Goal: Task Accomplishment & Management: Manage account settings

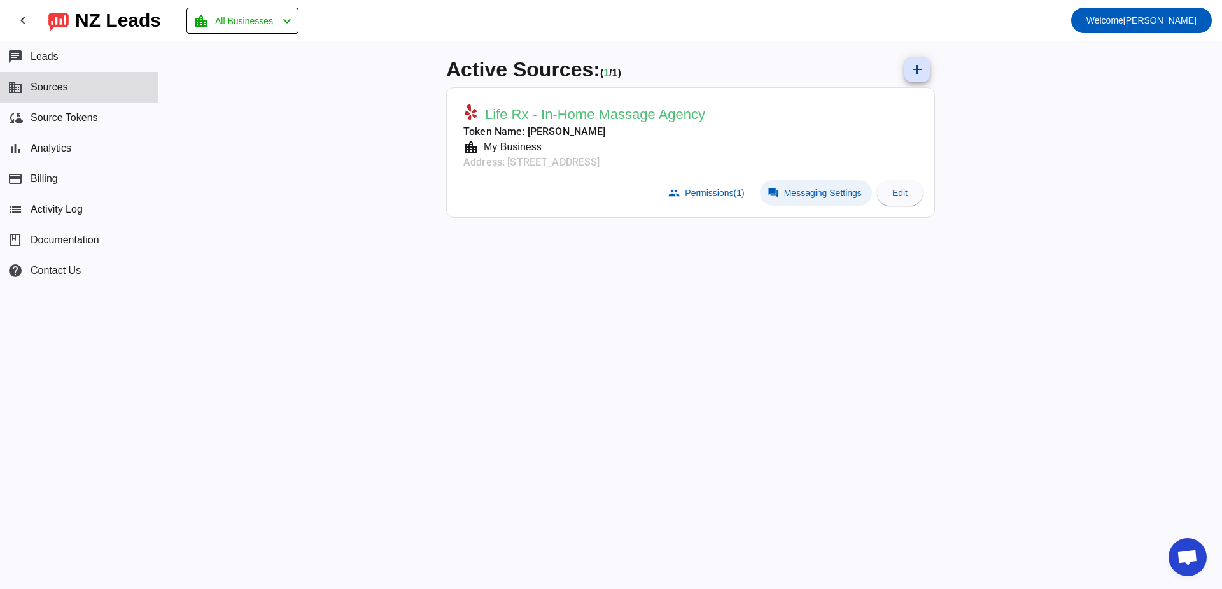
click at [795, 197] on span "Messaging Settings" at bounding box center [823, 193] width 78 height 10
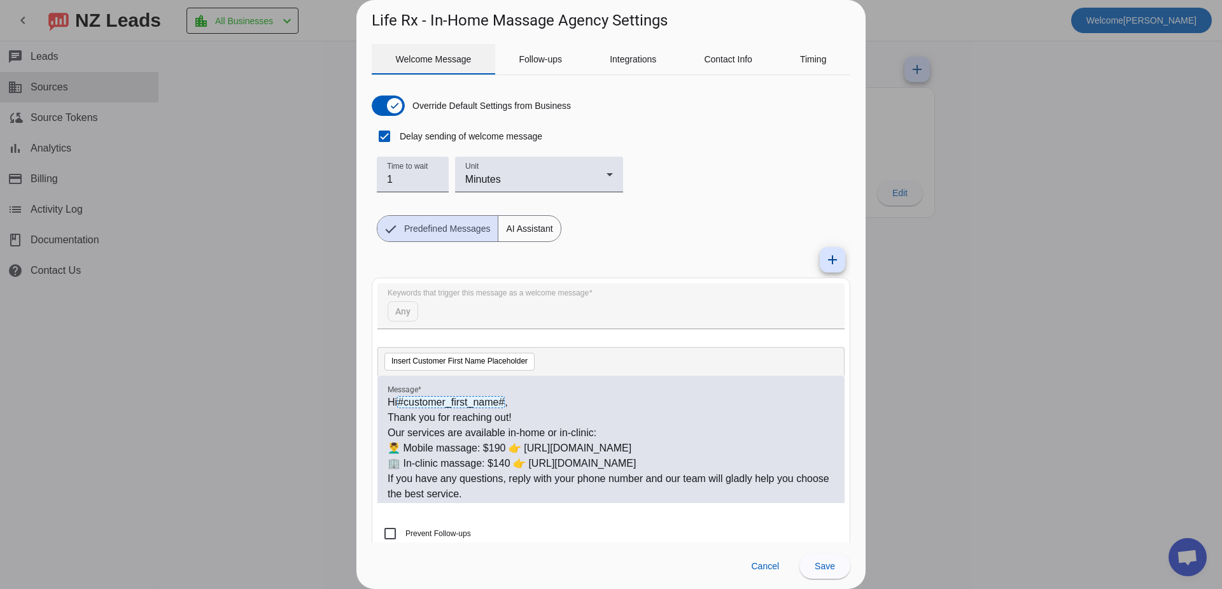
drag, startPoint x: 437, startPoint y: 55, endPoint x: 441, endPoint y: 61, distance: 7.4
click at [440, 59] on span "Welcome Message" at bounding box center [434, 59] width 76 height 9
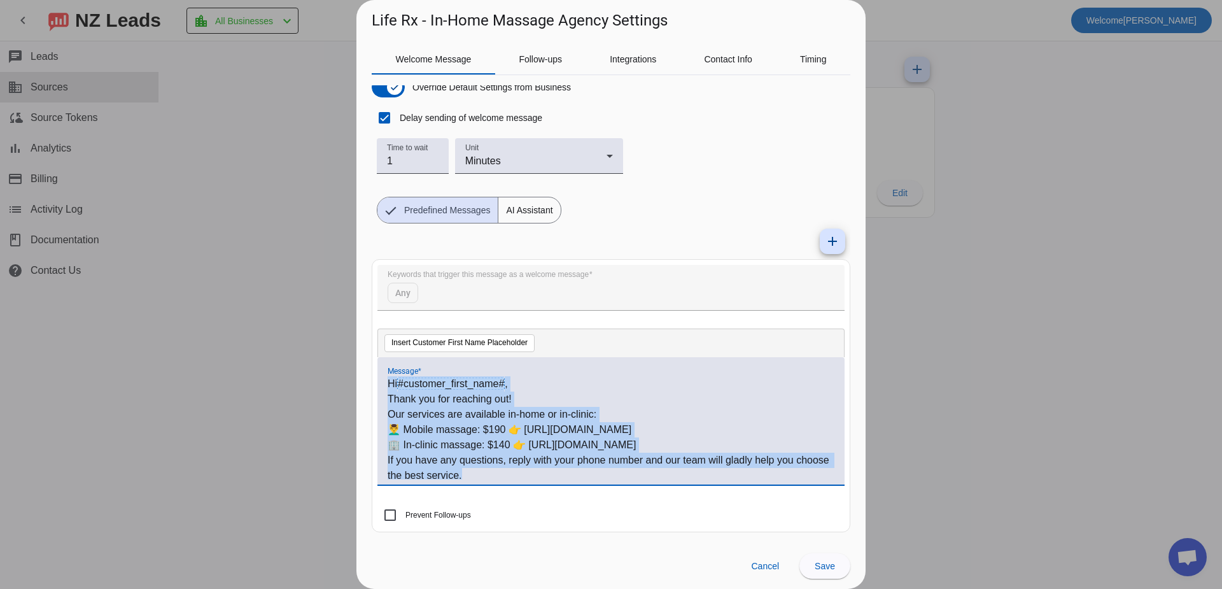
drag, startPoint x: 503, startPoint y: 476, endPoint x: 415, endPoint y: 399, distance: 116.8
click at [387, 391] on div "Hi #customer_first_name# , Thank you for reaching out! Our services are availab…" at bounding box center [610, 420] width 467 height 127
drag, startPoint x: 660, startPoint y: 471, endPoint x: 351, endPoint y: 337, distance: 336.8
click at [351, 337] on div "Life Rx - In-Home Massage Agency Settings Welcome Message Follow-ups Integratio…" at bounding box center [611, 294] width 1222 height 589
copy div "Hi #customer_first_name# , Thank you for reaching out! Our services are availab…"
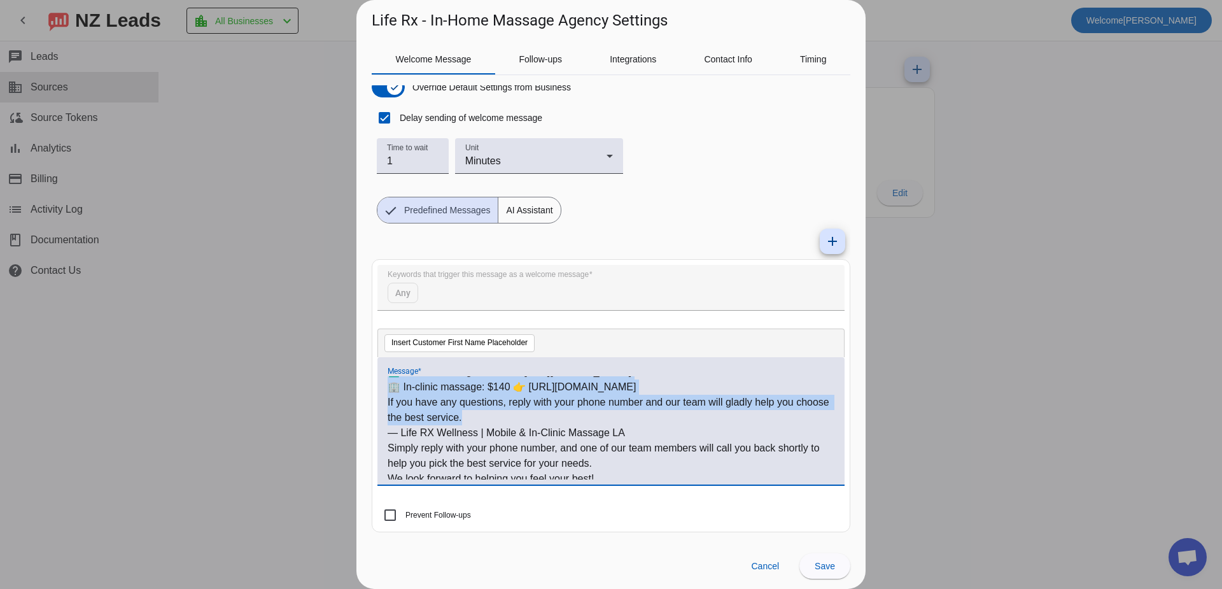
scroll to position [80, 0]
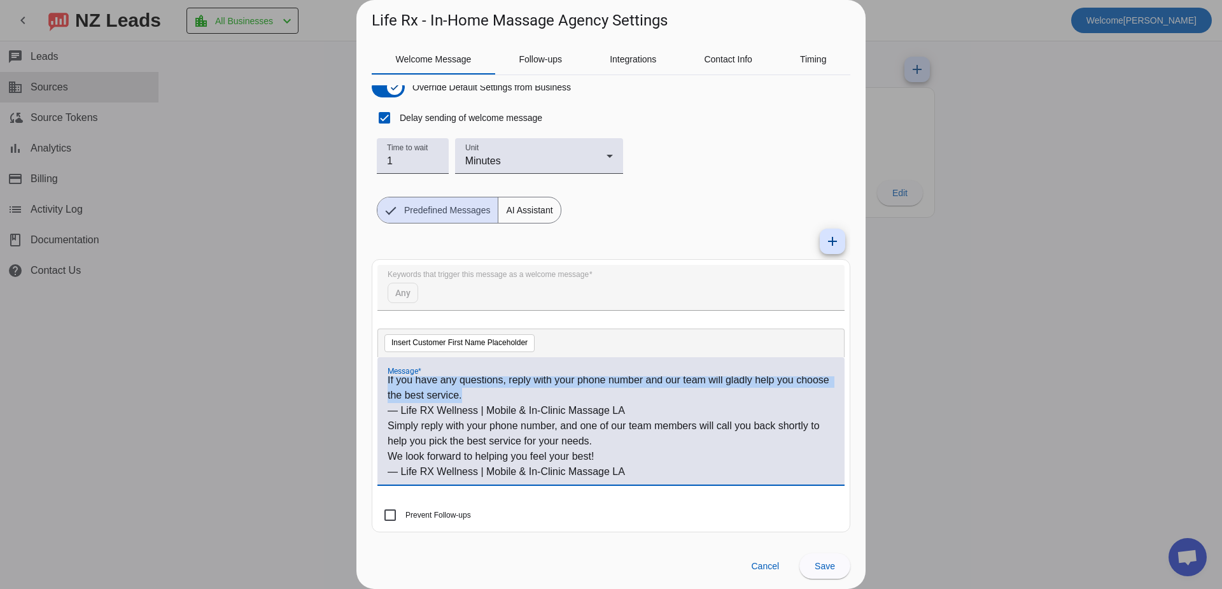
click at [642, 466] on p "— Life RX Wellness | Mobile & In-Clinic Massage LA" at bounding box center [610, 471] width 447 height 15
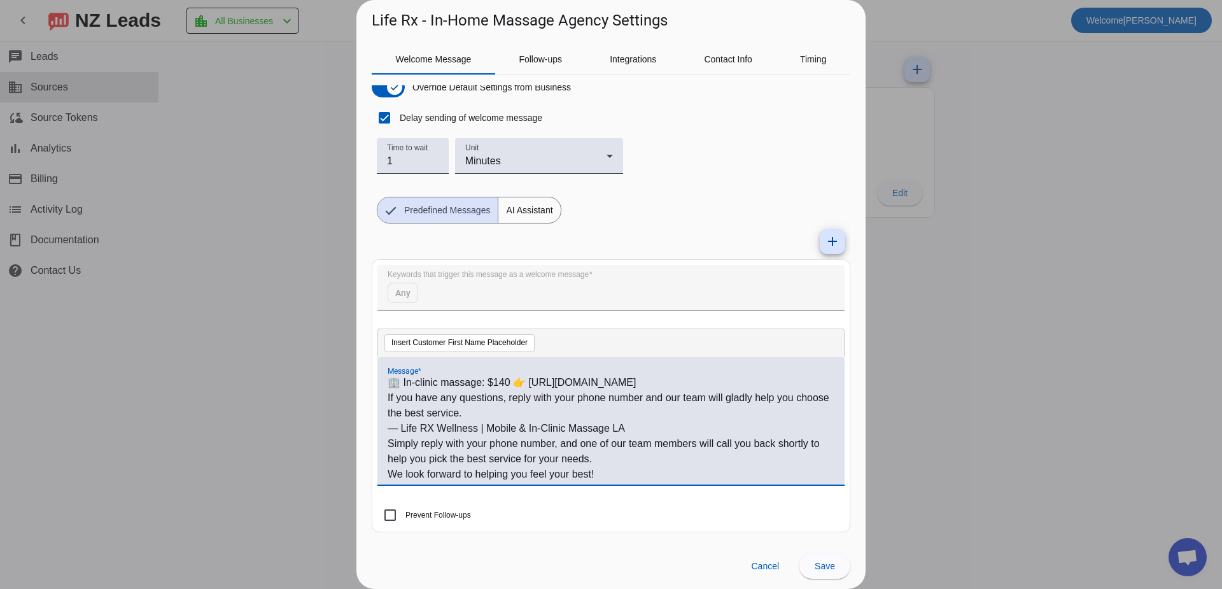
scroll to position [0, 0]
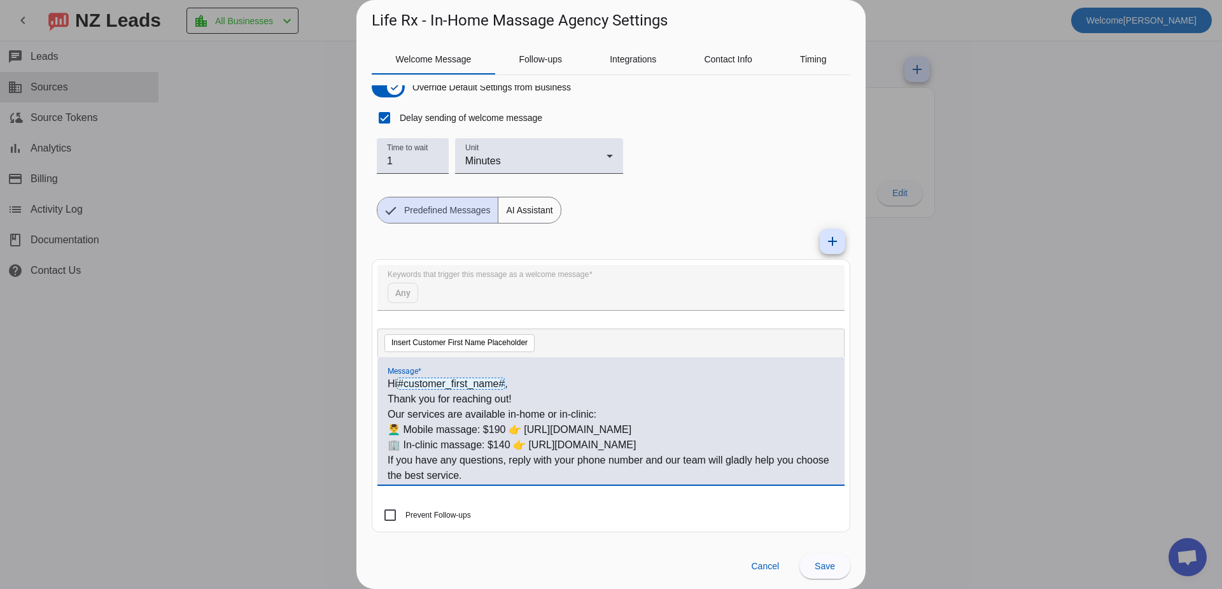
drag, startPoint x: 650, startPoint y: 470, endPoint x: 370, endPoint y: 386, distance: 292.9
click at [370, 386] on div "Welcome Message Follow-ups Integrations Contact Info Timing Override Default Se…" at bounding box center [610, 286] width 509 height 511
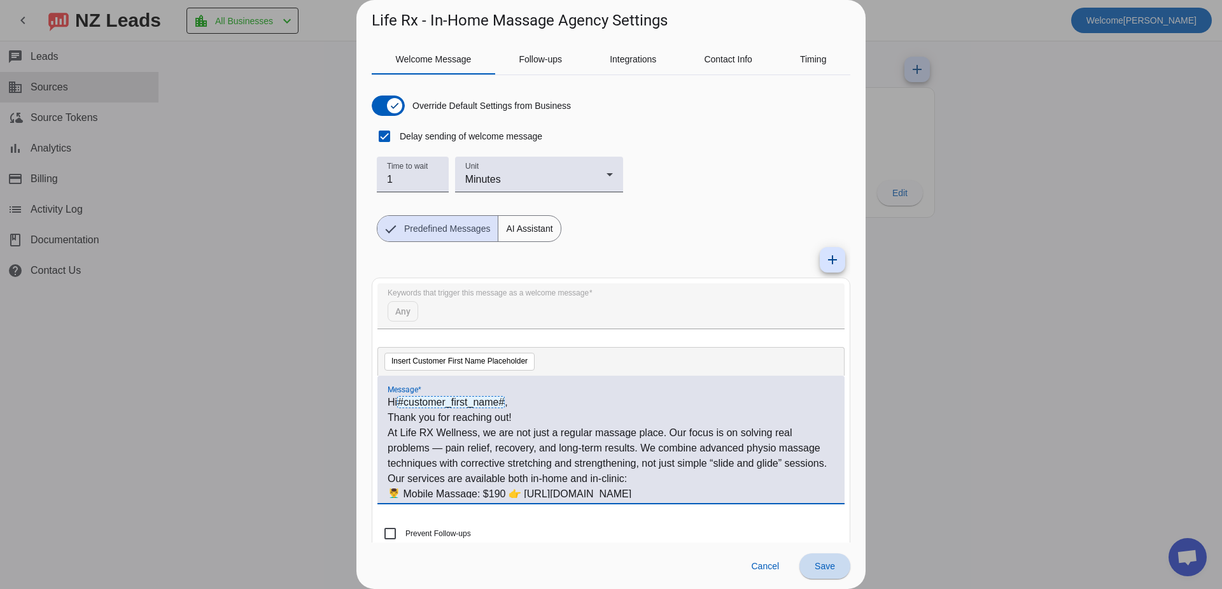
click at [823, 575] on span at bounding box center [824, 565] width 51 height 31
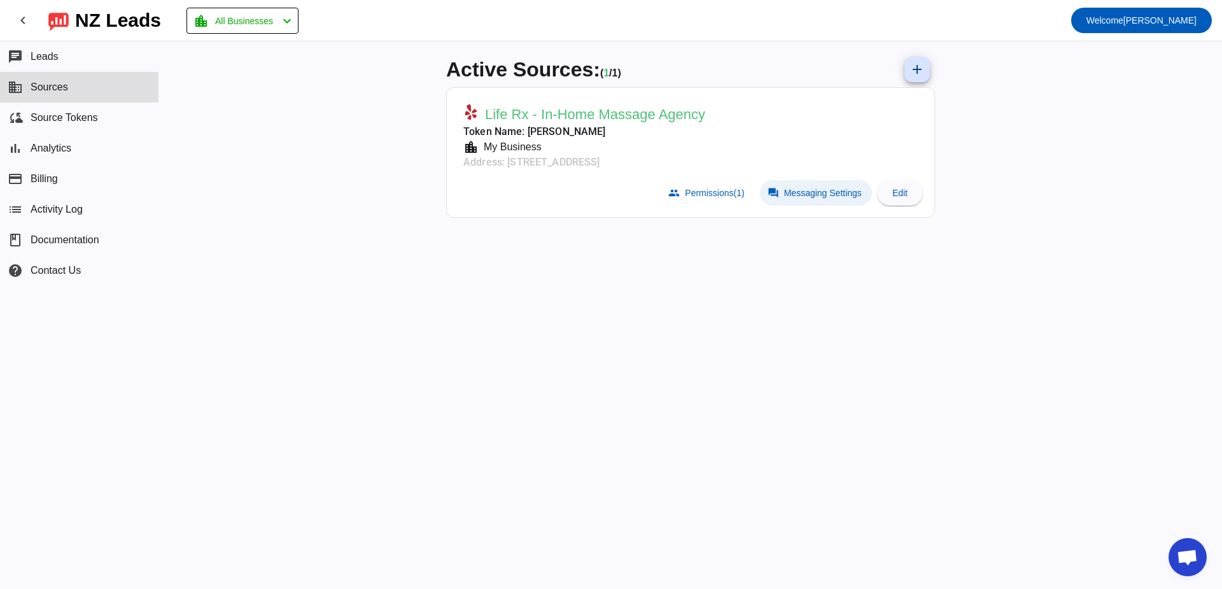
click at [807, 198] on span "Messaging Settings" at bounding box center [823, 193] width 78 height 10
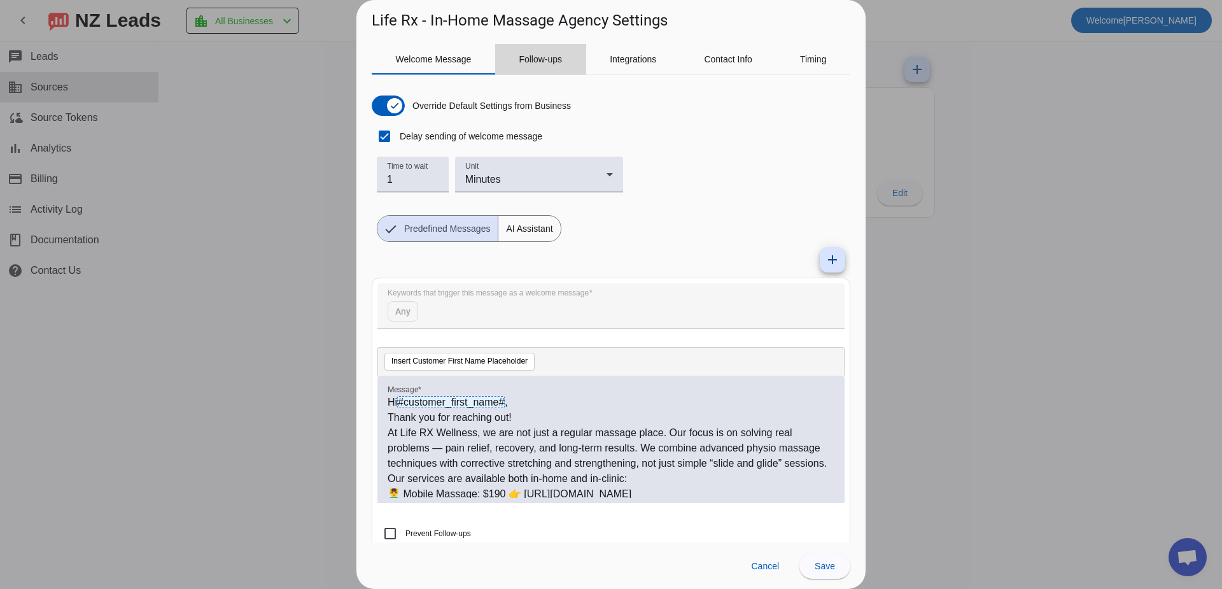
click at [543, 67] on span "Follow-ups" at bounding box center [540, 59] width 43 height 31
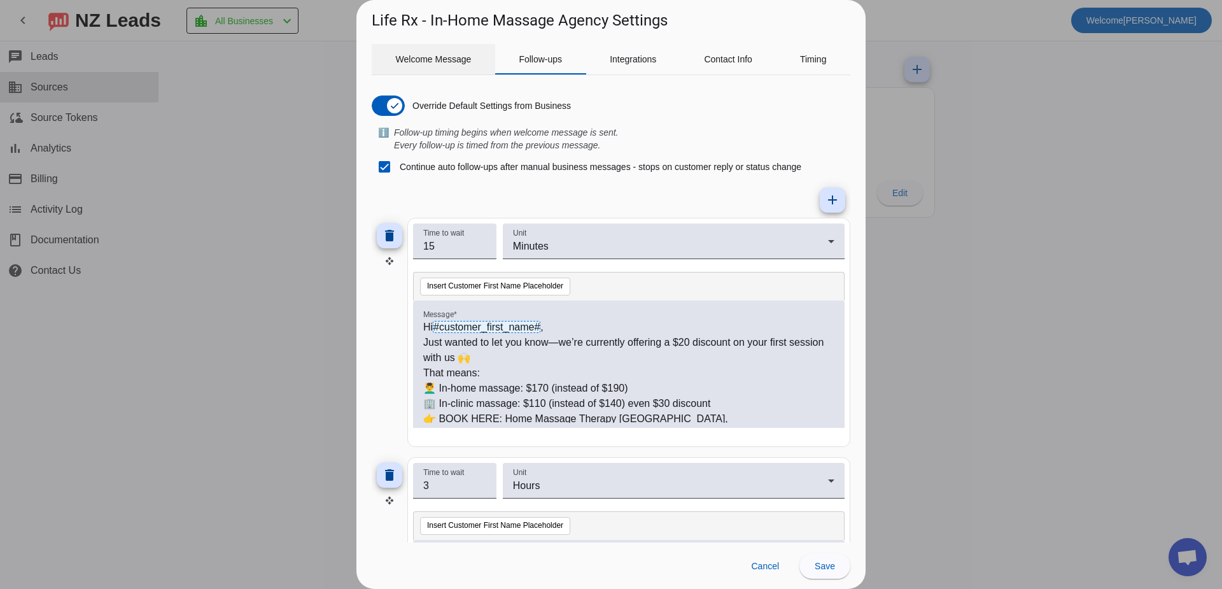
click at [435, 69] on span "Welcome Message" at bounding box center [434, 59] width 76 height 31
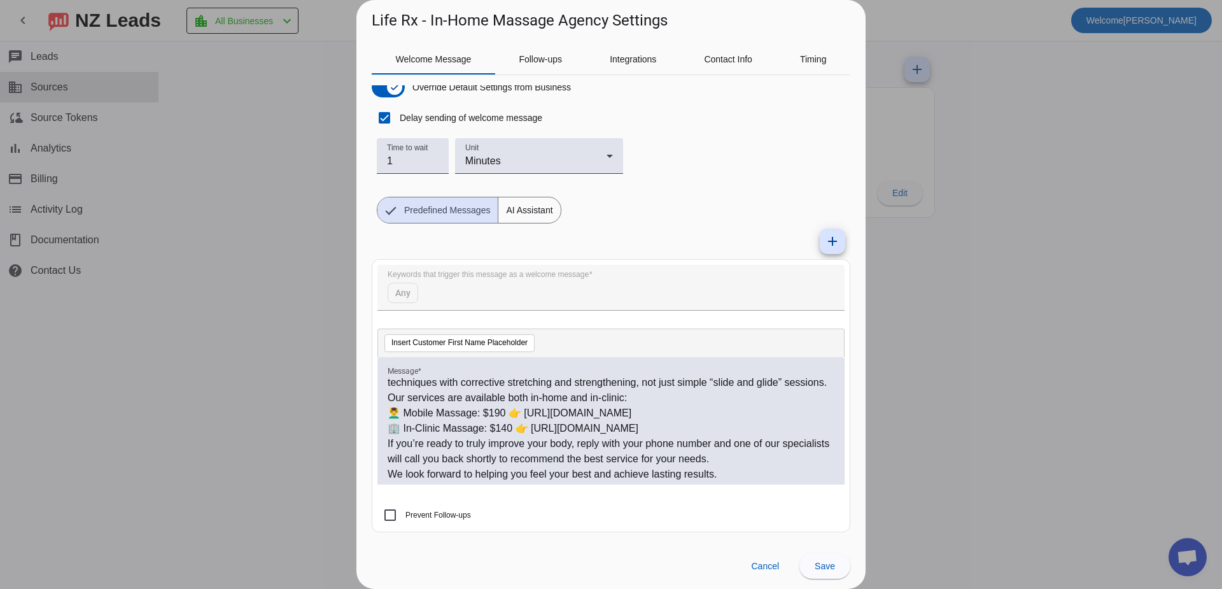
scroll to position [64, 0]
click at [548, 59] on span "Follow-ups" at bounding box center [540, 59] width 43 height 9
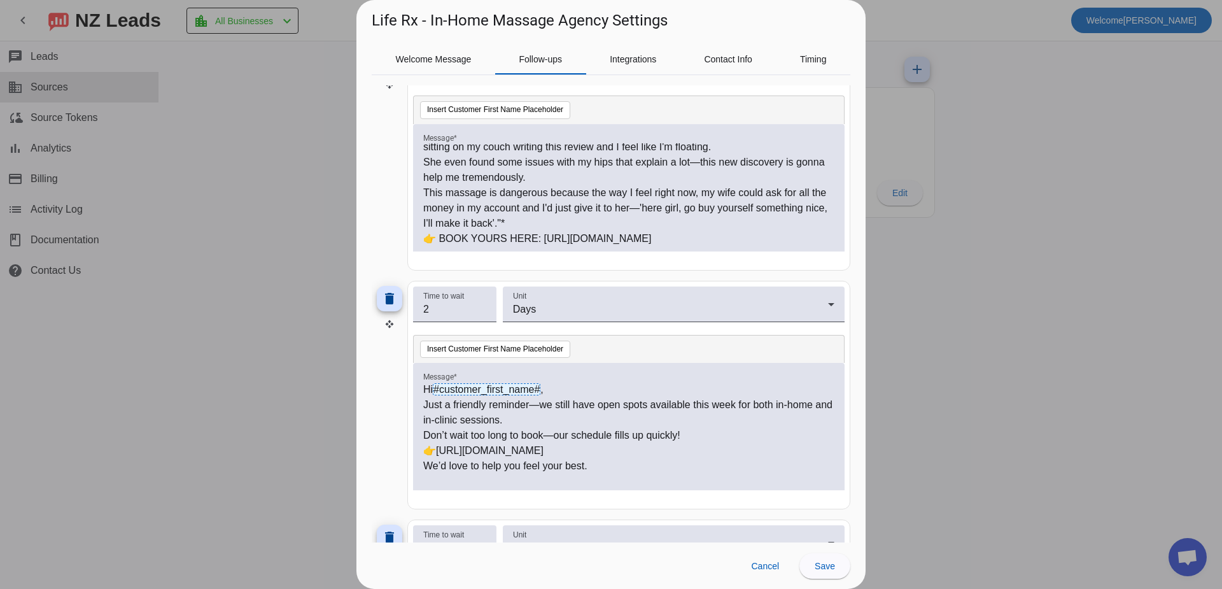
scroll to position [314, 0]
